Goal: Communication & Community: Answer question/provide support

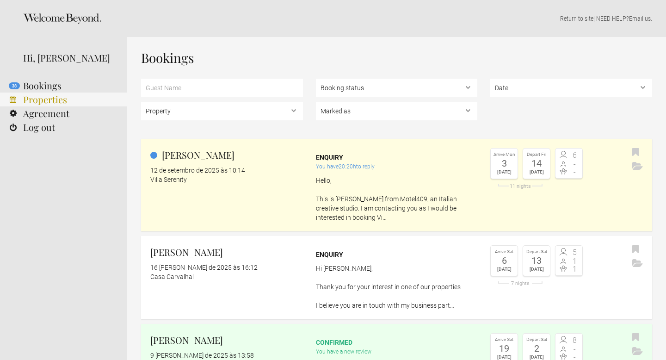
click at [48, 97] on link "Properties" at bounding box center [63, 99] width 127 height 14
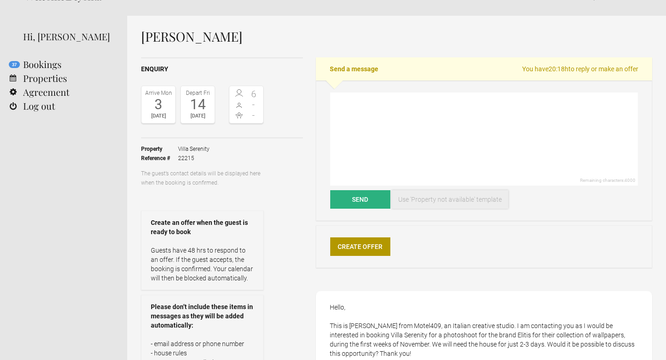
scroll to position [12, 0]
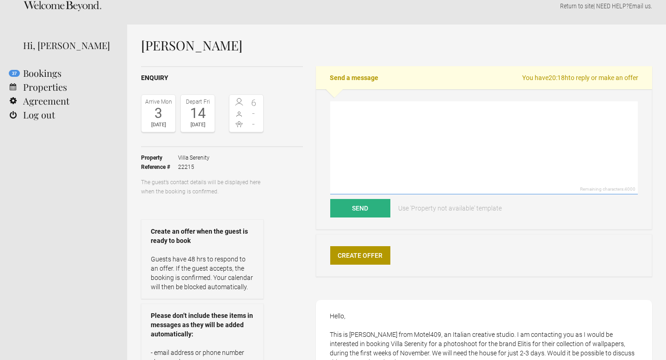
click at [384, 123] on textarea at bounding box center [483, 147] width 307 height 93
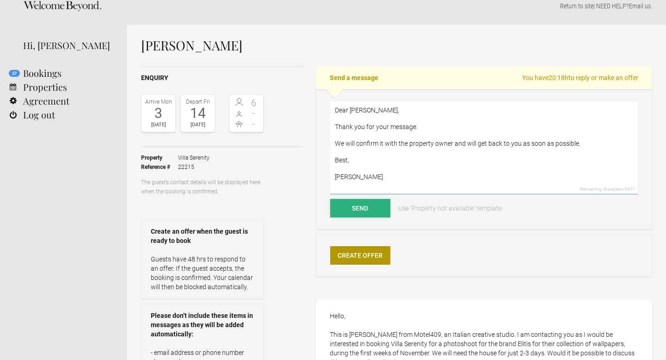
type textarea "Dear [PERSON_NAME], Thank you for your message. We will confirm it with the pro…"
click at [355, 211] on button "Send" at bounding box center [360, 208] width 60 height 18
